Goal: Task Accomplishment & Management: Manage account settings

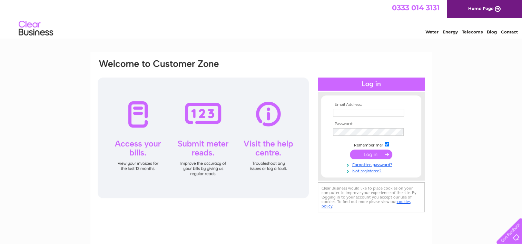
type input "[PERSON_NAME][EMAIL_ADDRESS][PERSON_NAME][DOMAIN_NAME]"
click at [363, 156] on input "submit" at bounding box center [371, 155] width 42 height 10
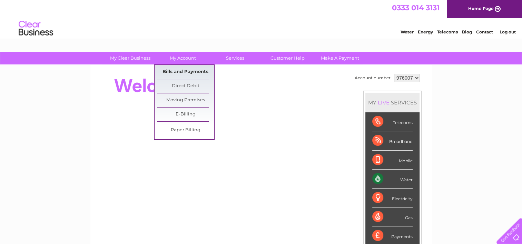
click at [181, 70] on link "Bills and Payments" at bounding box center [185, 72] width 57 height 14
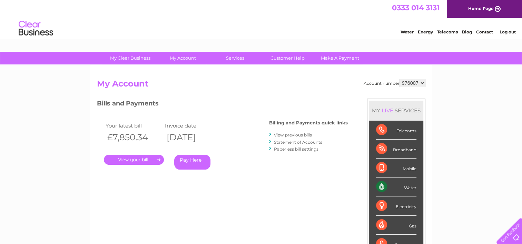
click at [142, 160] on link "." at bounding box center [134, 160] width 60 height 10
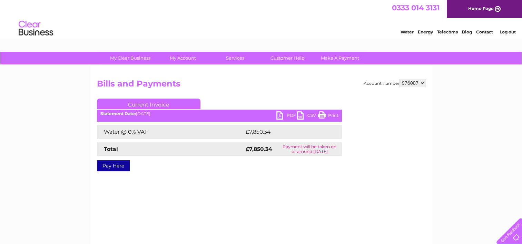
click at [286, 113] on link "PDF" at bounding box center [286, 116] width 21 height 10
